Goal: Task Accomplishment & Management: Manage account settings

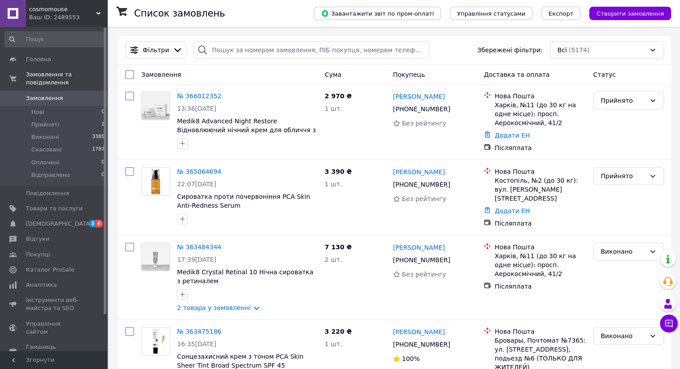
click at [66, 6] on span "cosmomouse" at bounding box center [62, 9] width 67 height 8
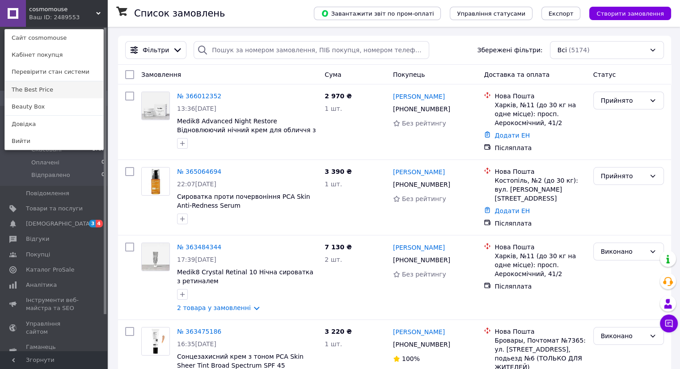
click at [50, 88] on link "The Best Price" at bounding box center [54, 89] width 98 height 17
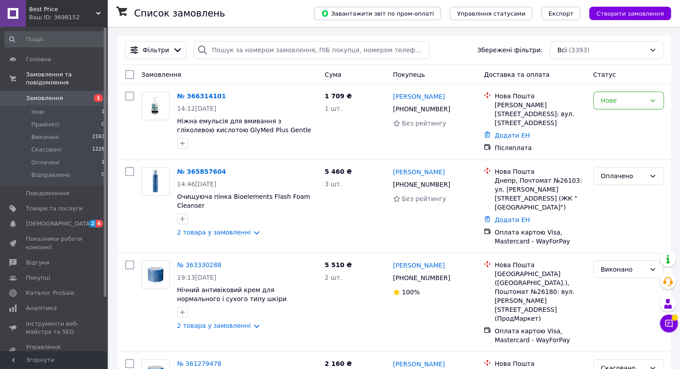
click at [71, 8] on span "Best Price" at bounding box center [62, 9] width 67 height 8
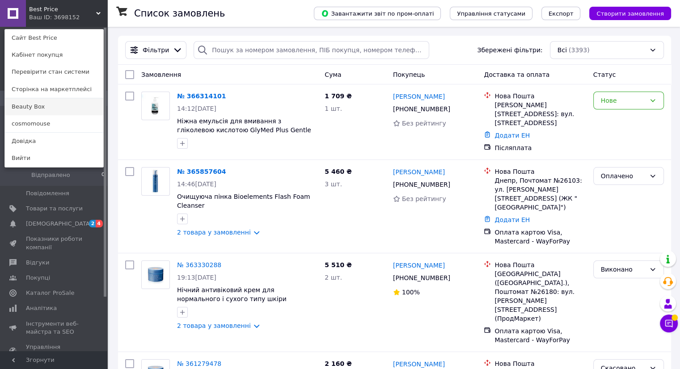
click at [44, 107] on link "Beauty Box" at bounding box center [54, 106] width 98 height 17
